Goal: Transaction & Acquisition: Purchase product/service

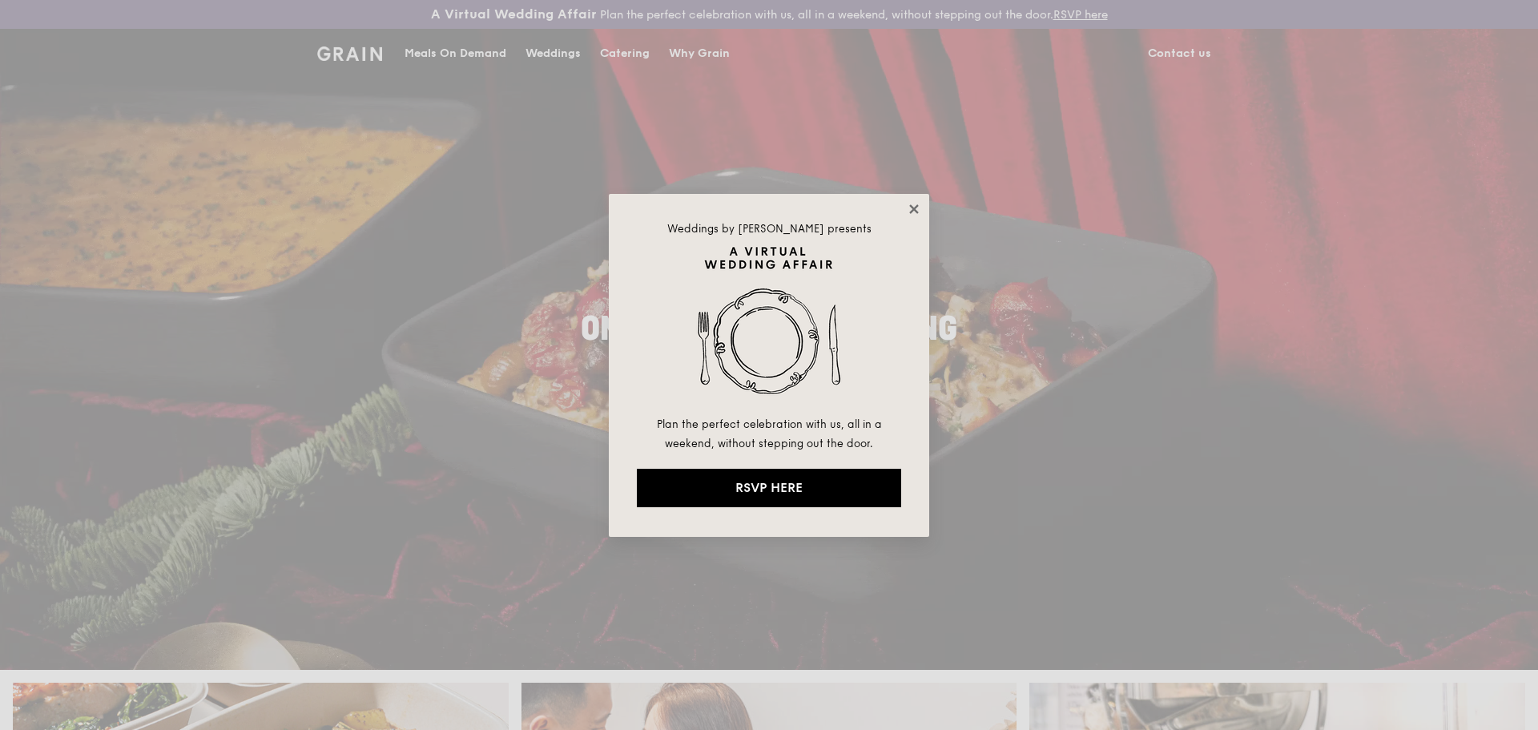
click at [916, 207] on icon at bounding box center [913, 208] width 9 height 9
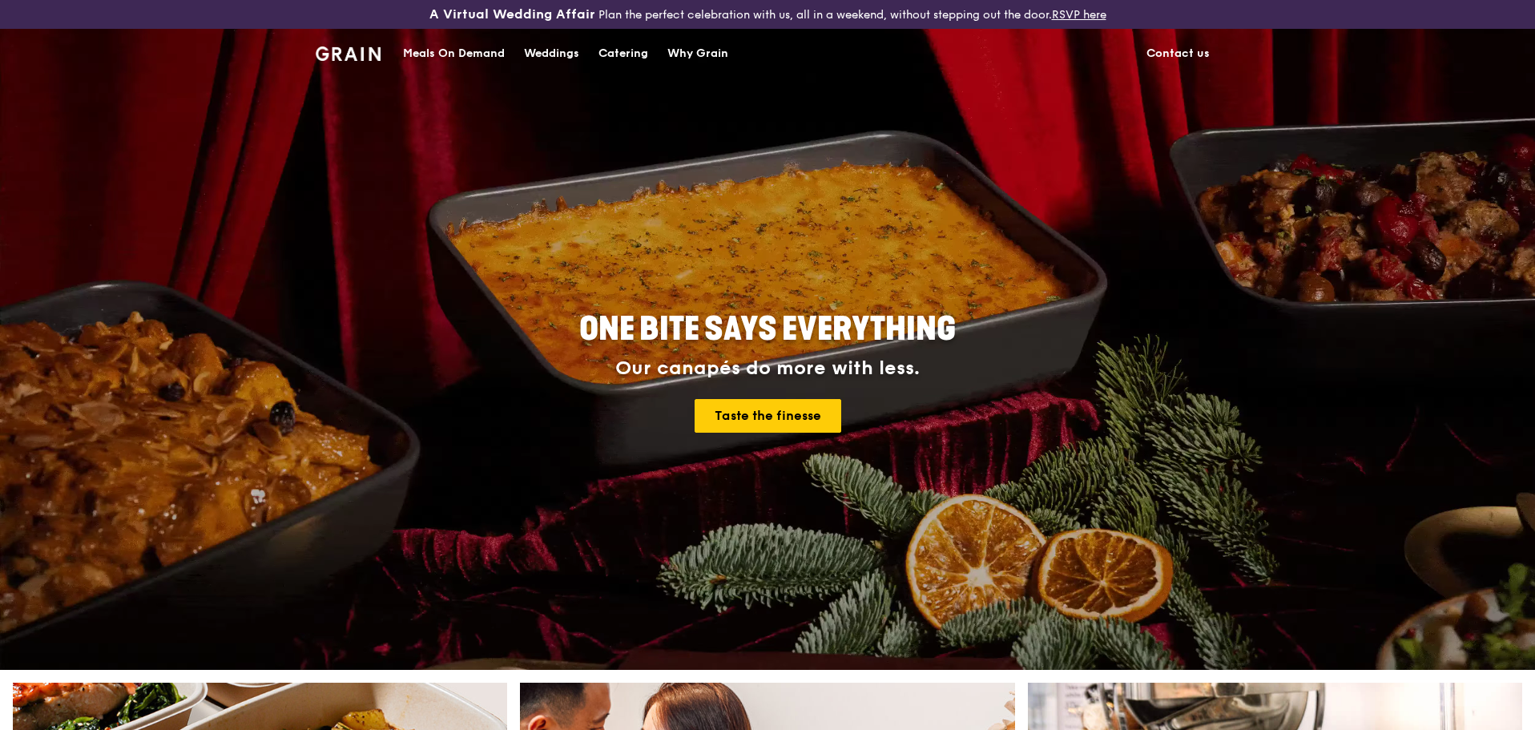
drag, startPoint x: 412, startPoint y: 56, endPoint x: 551, endPoint y: 61, distance: 139.5
click at [412, 56] on div "Meals On Demand" at bounding box center [454, 54] width 102 height 48
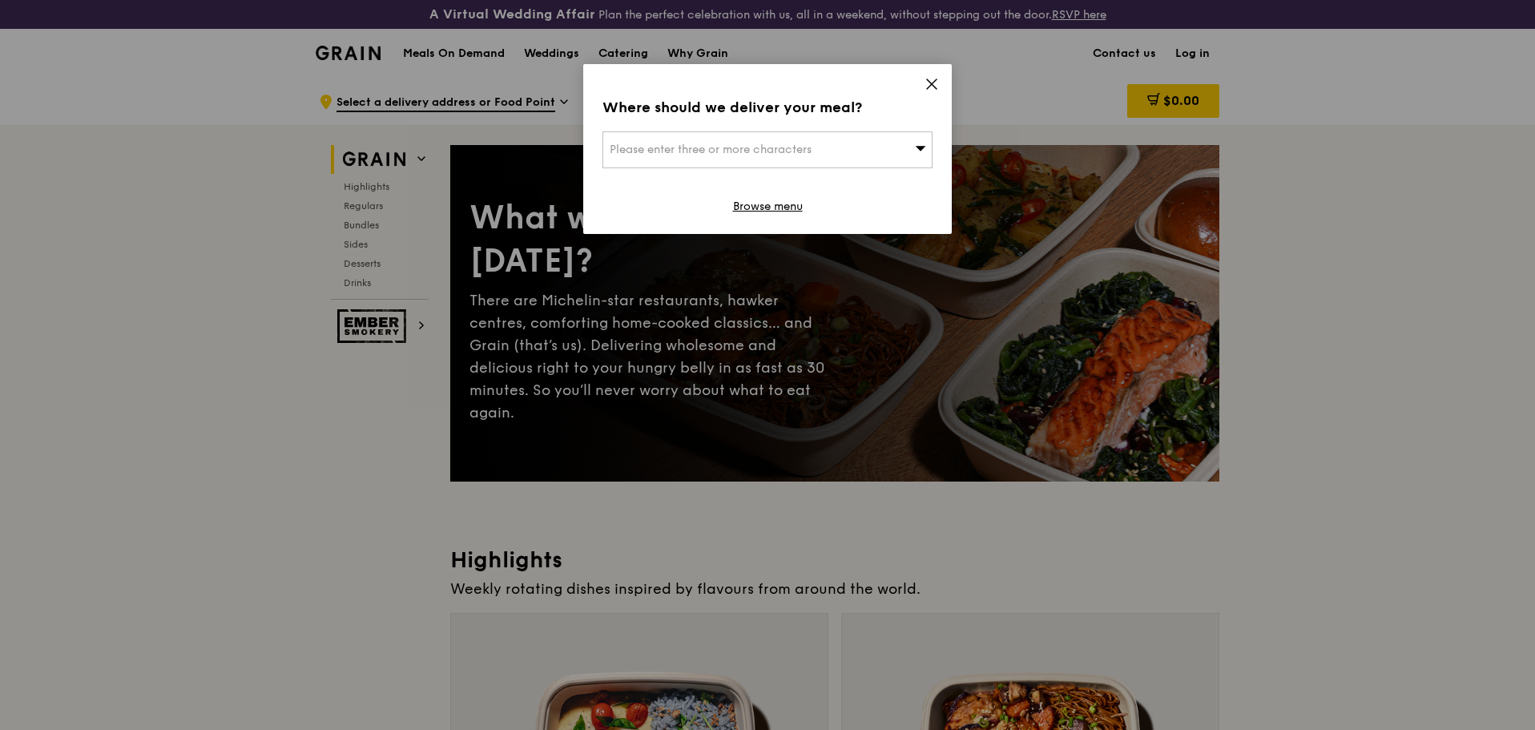
drag, startPoint x: 936, startPoint y: 81, endPoint x: 966, endPoint y: 95, distance: 33.4
click at [936, 81] on icon at bounding box center [932, 84] width 10 height 10
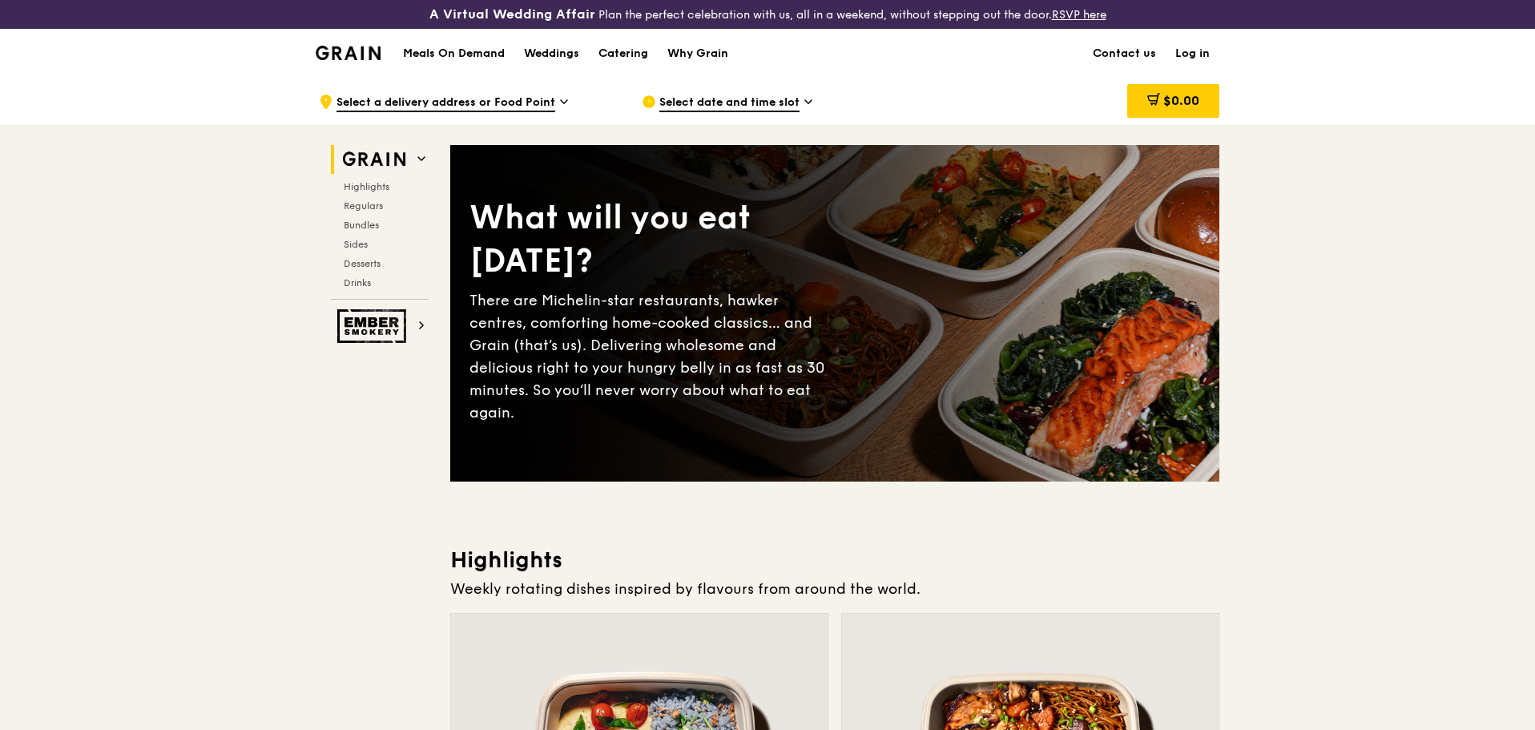
click at [371, 188] on span "Highlights" at bounding box center [369, 186] width 51 height 11
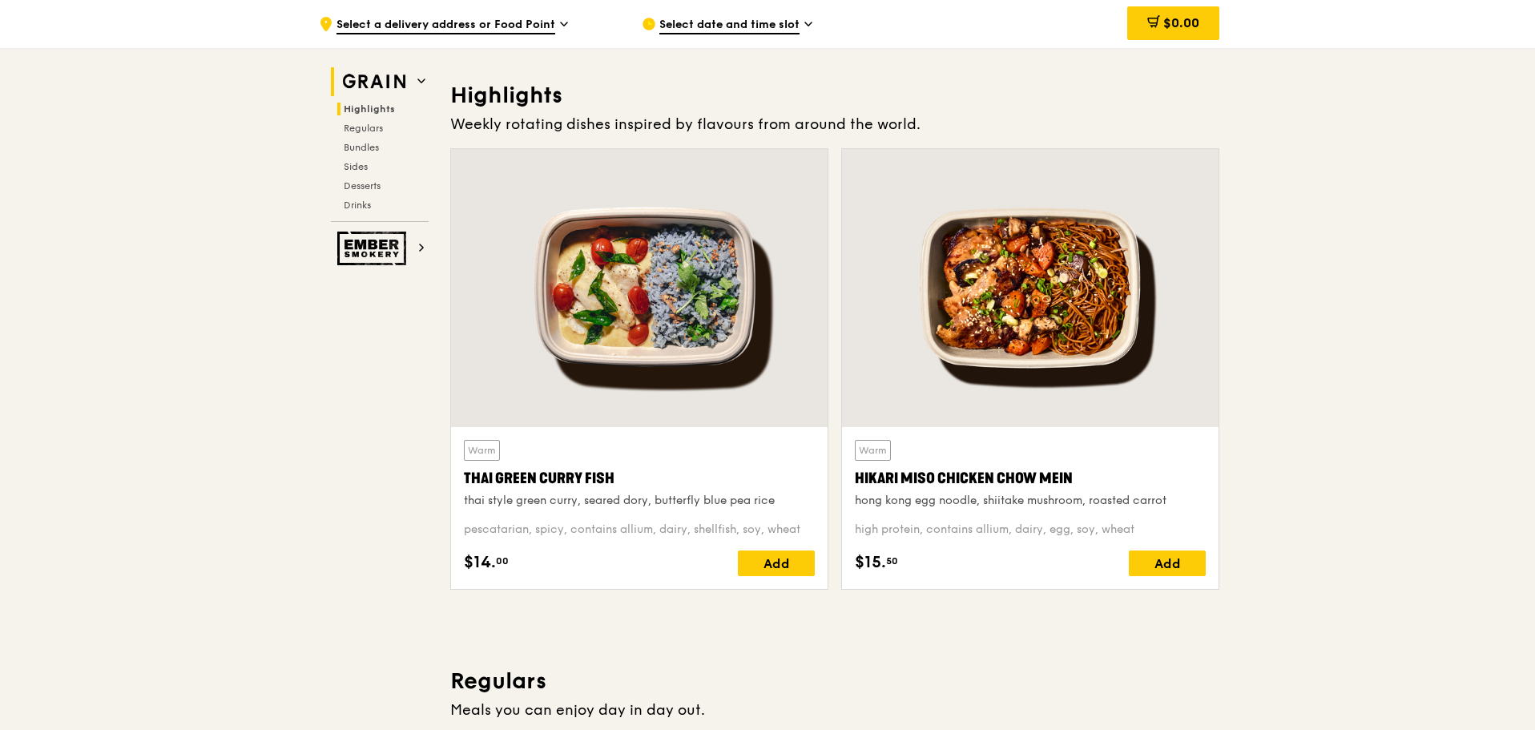
scroll to position [482, 0]
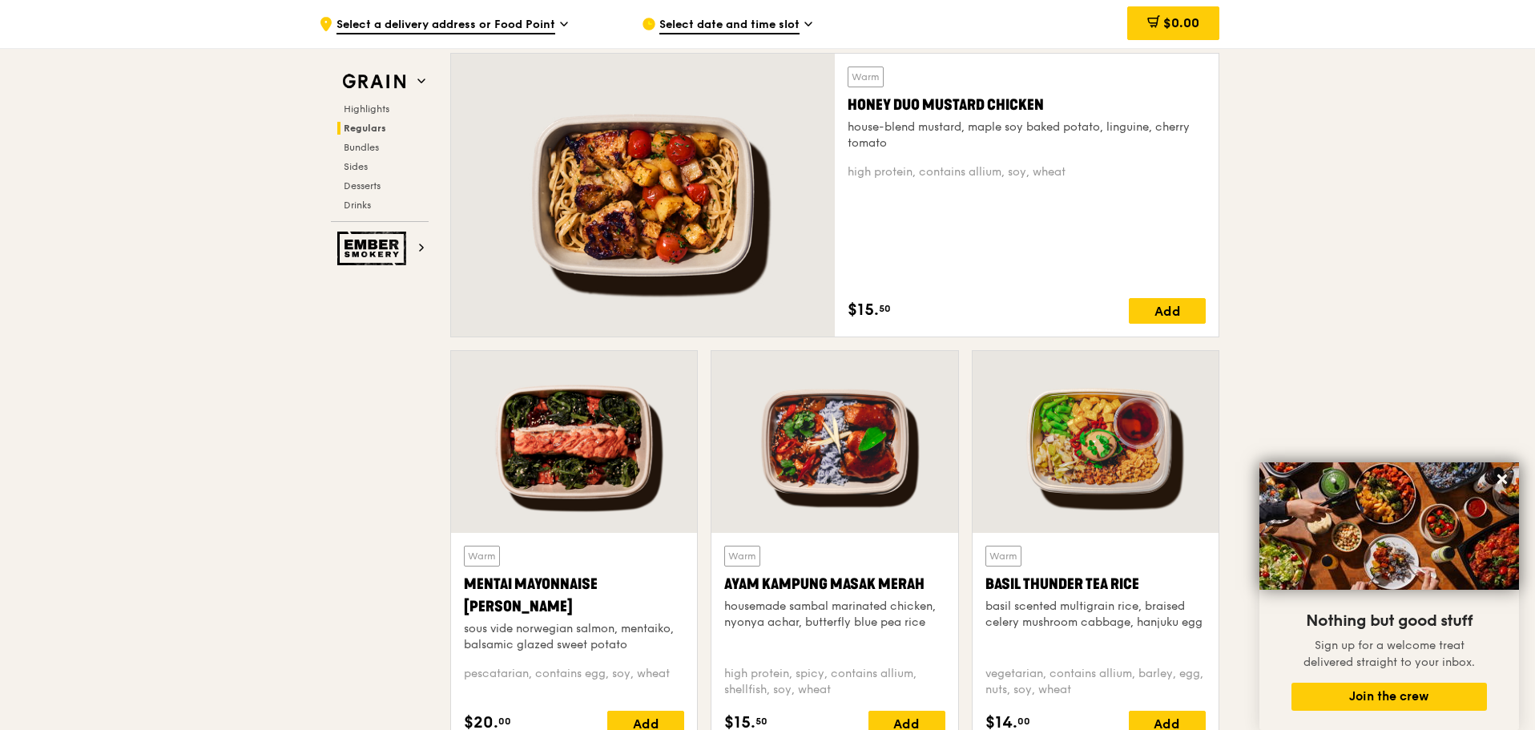
scroll to position [1123, 0]
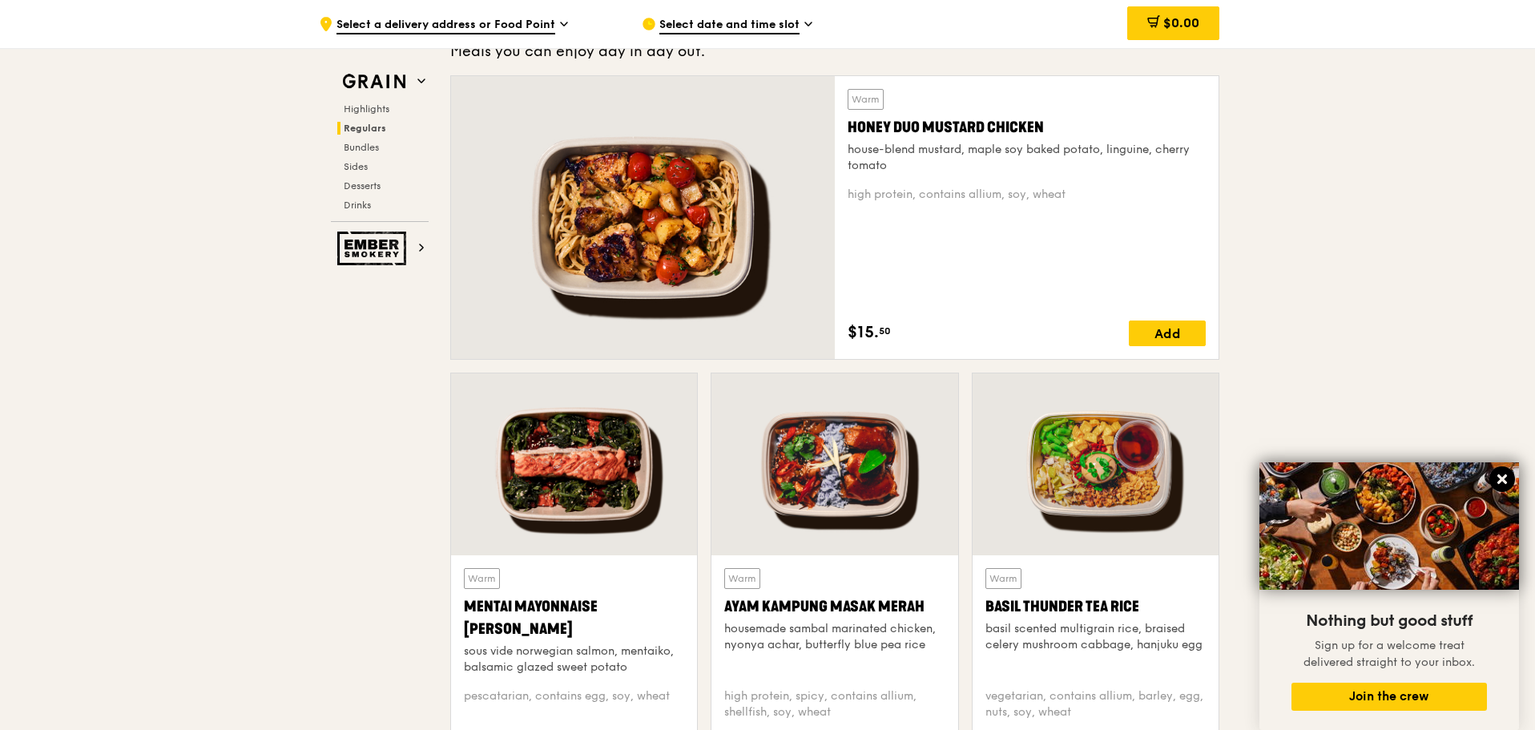
click at [1499, 478] on icon at bounding box center [1503, 479] width 10 height 10
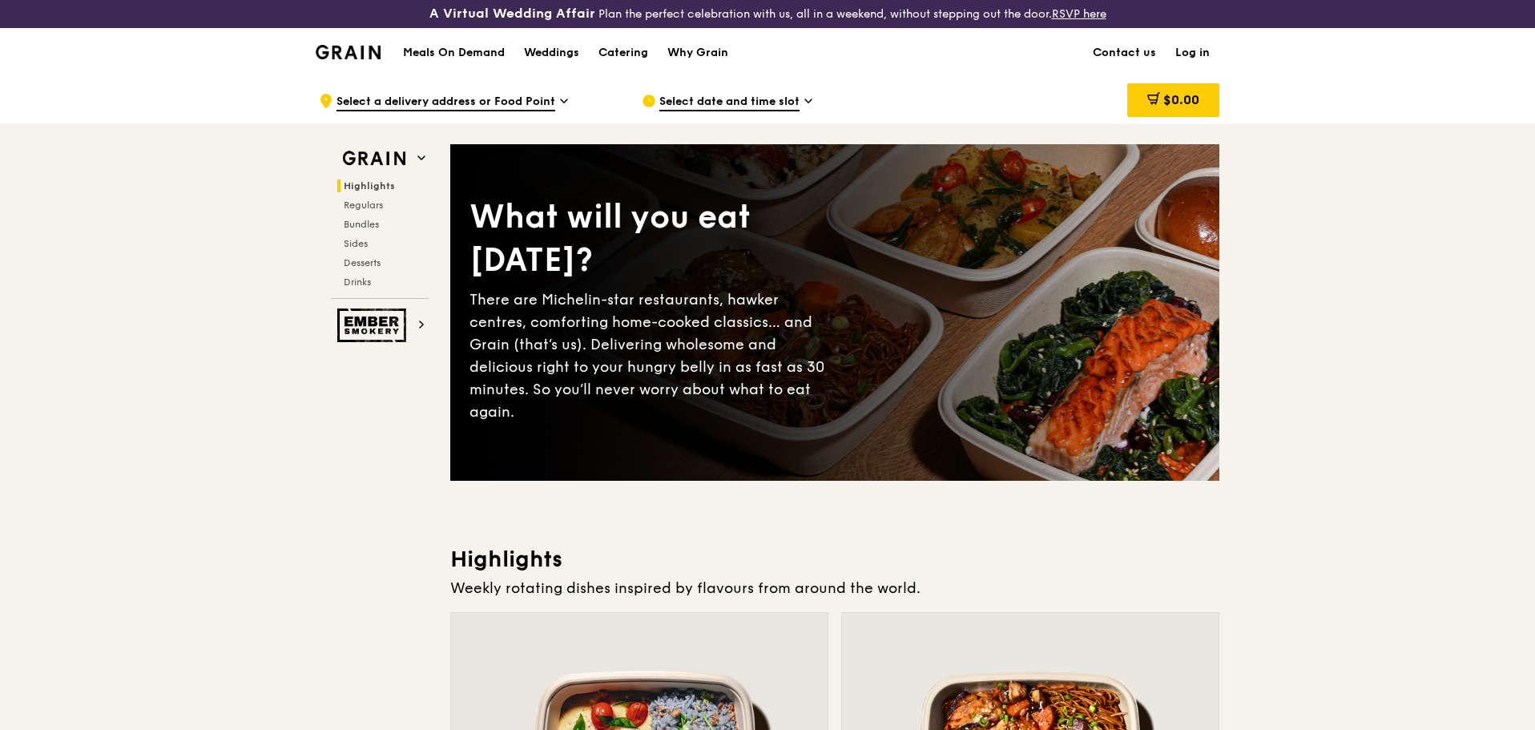
scroll to position [0, 0]
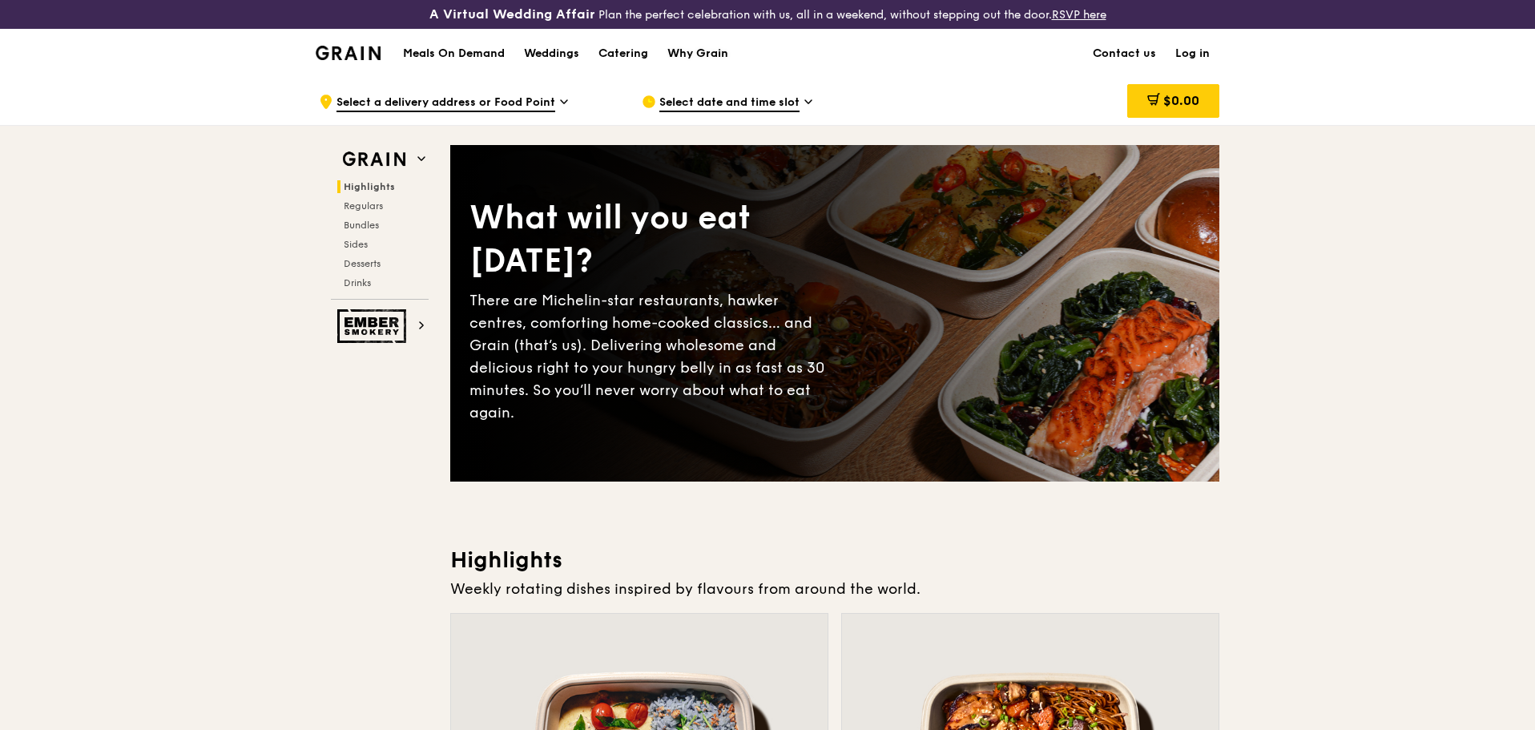
click at [709, 47] on div "Why Grain" at bounding box center [697, 54] width 61 height 48
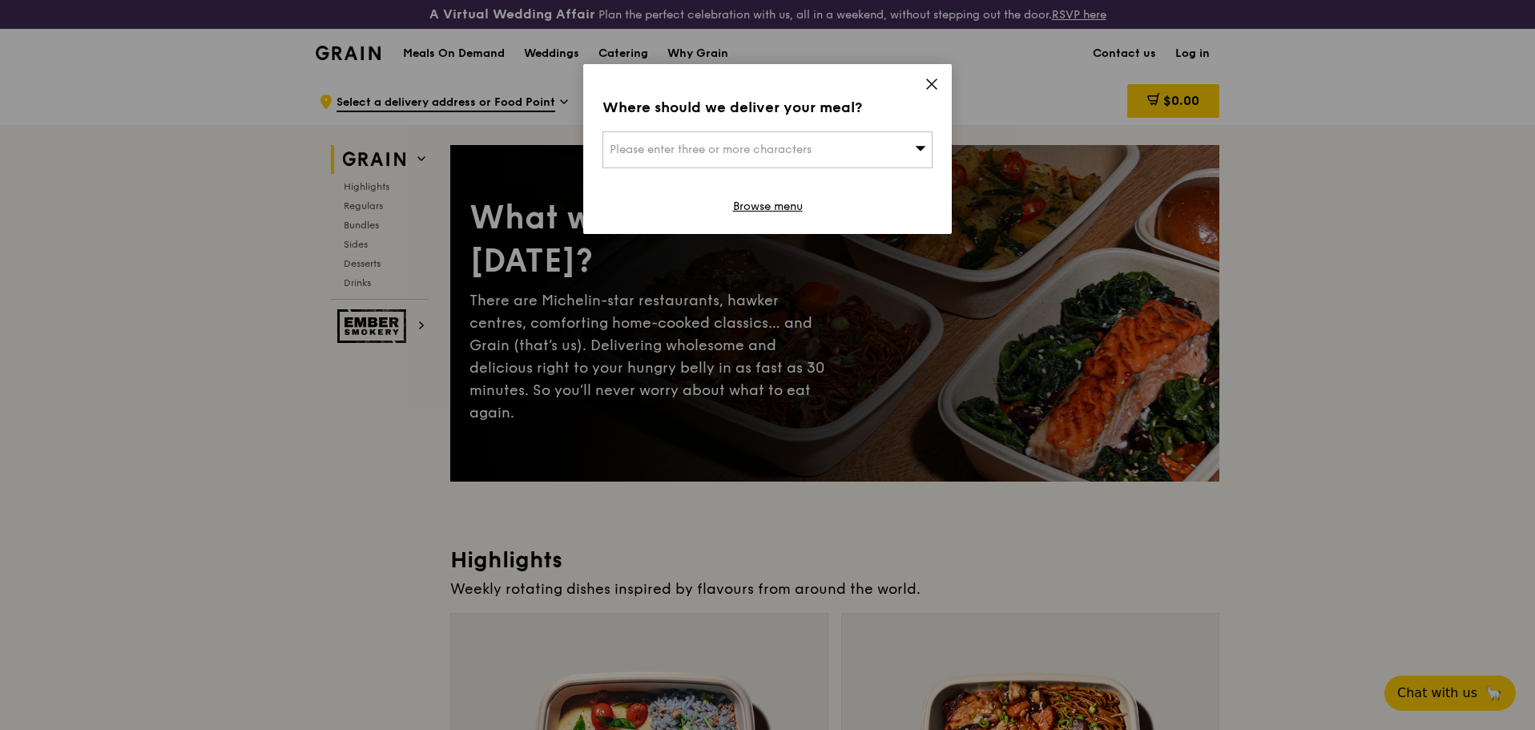
click at [935, 87] on icon at bounding box center [932, 84] width 10 height 10
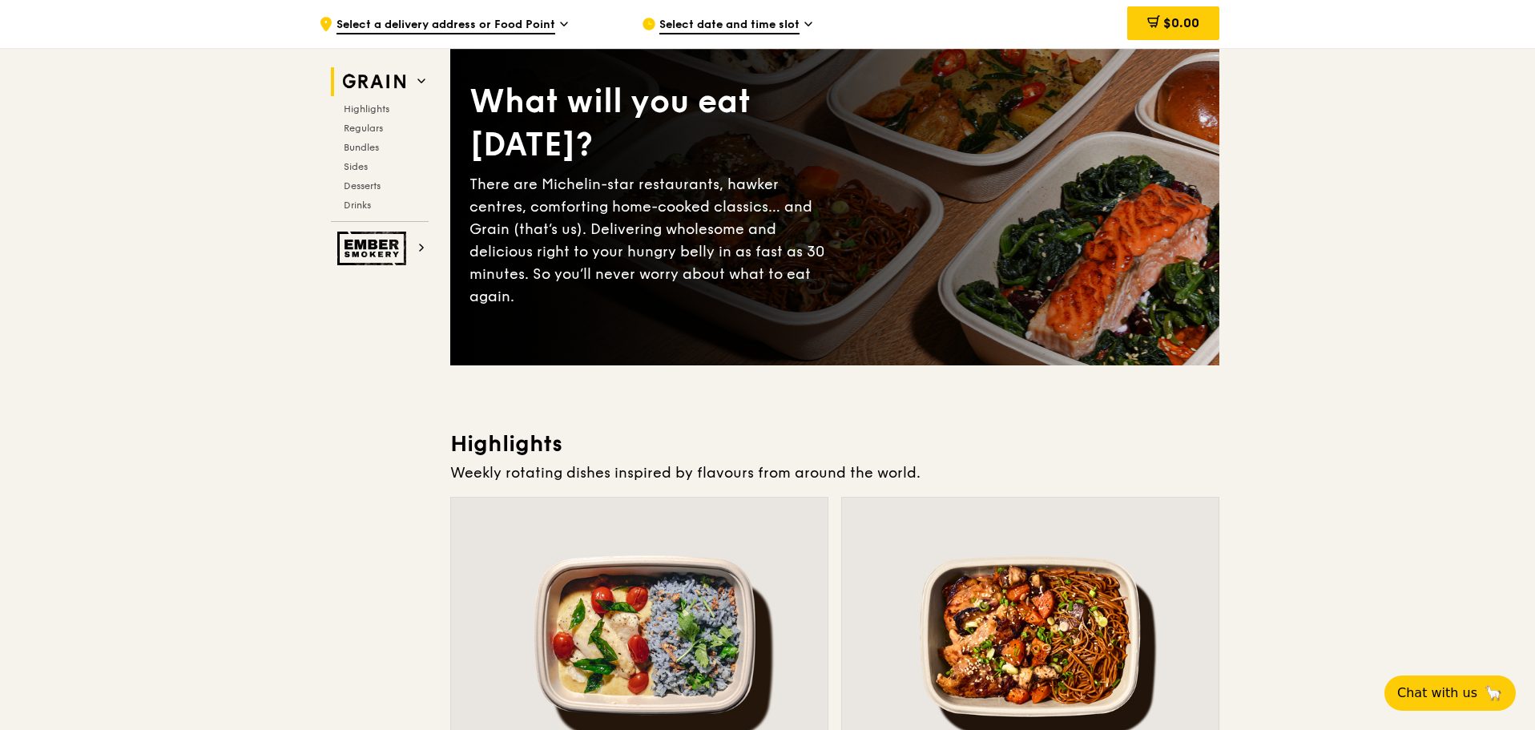
scroll to position [240, 0]
